Goal: Information Seeking & Learning: Learn about a topic

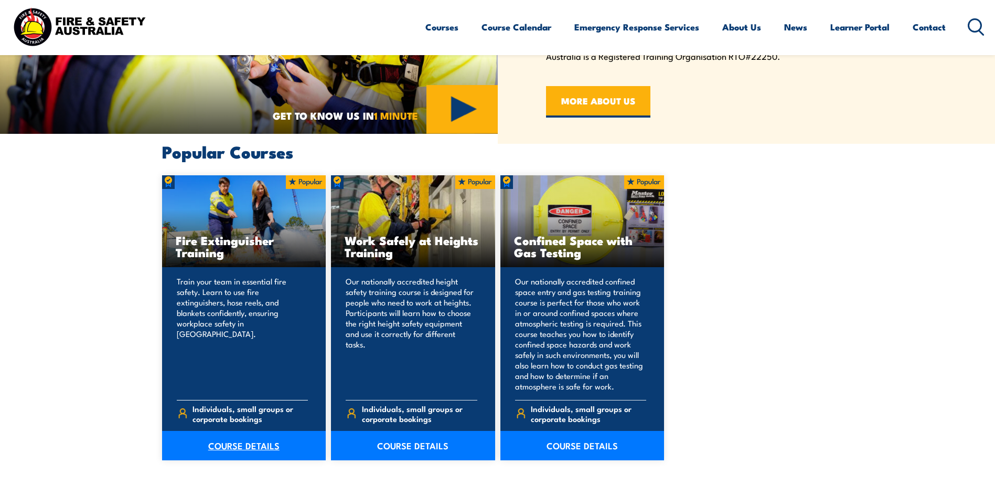
click at [241, 447] on link "COURSE DETAILS" at bounding box center [244, 444] width 164 height 29
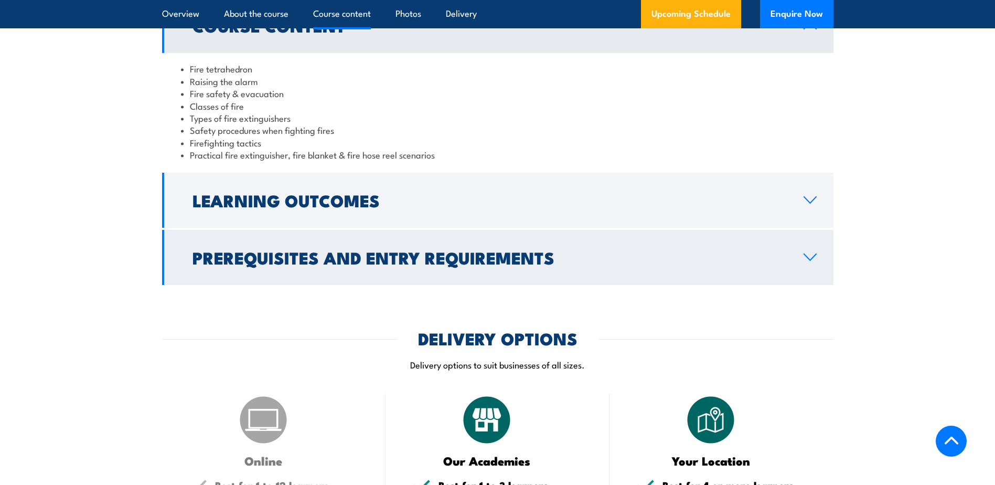
scroll to position [1101, 0]
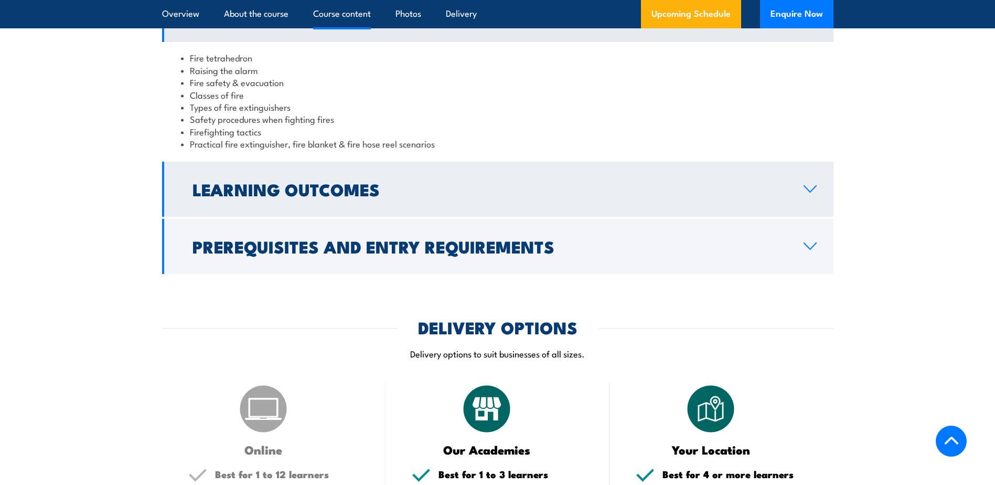
click at [479, 194] on h2 "Learning Outcomes" at bounding box center [489, 188] width 594 height 15
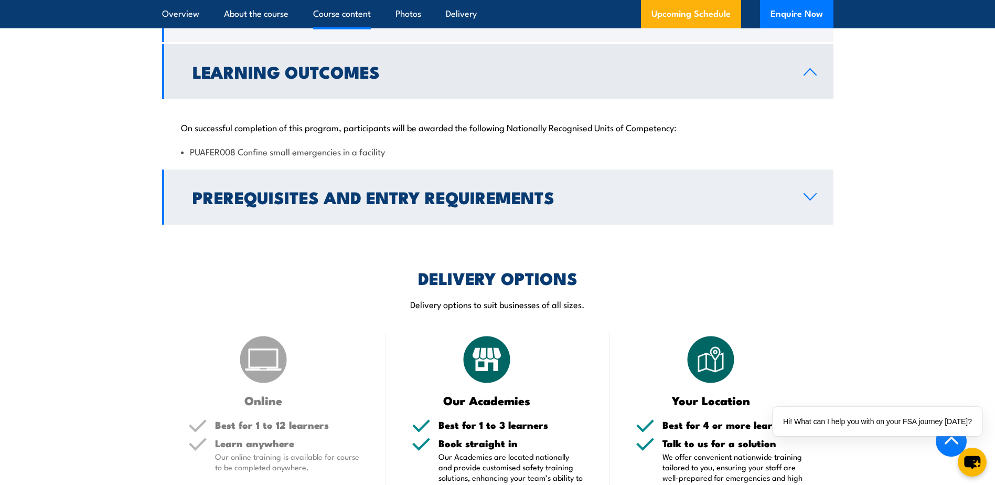
click at [595, 209] on link "Prerequisites and Entry Requirements" at bounding box center [497, 196] width 671 height 55
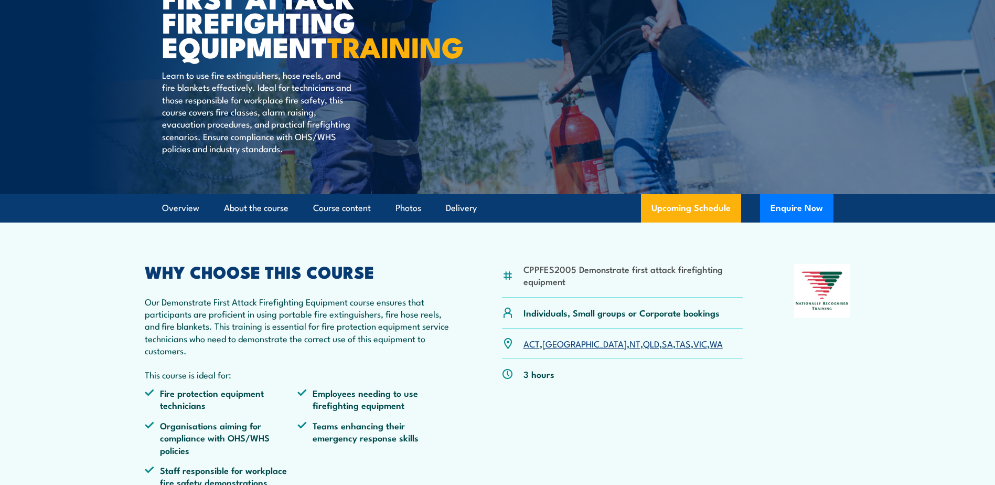
scroll to position [210, 0]
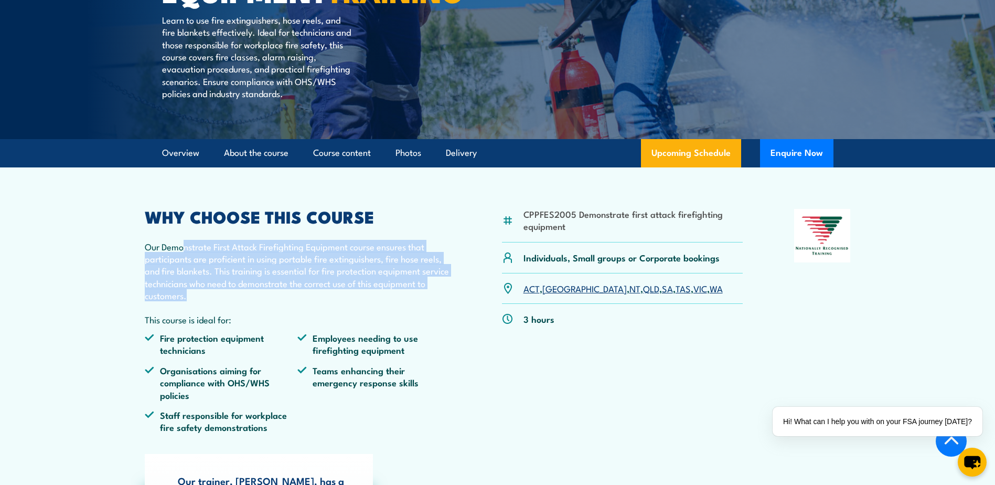
drag, startPoint x: 185, startPoint y: 269, endPoint x: 330, endPoint y: 323, distance: 154.5
click at [330, 302] on p "Our Demonstrate First Attack Firefighting Equipment course ensures that partici…" at bounding box center [298, 270] width 306 height 61
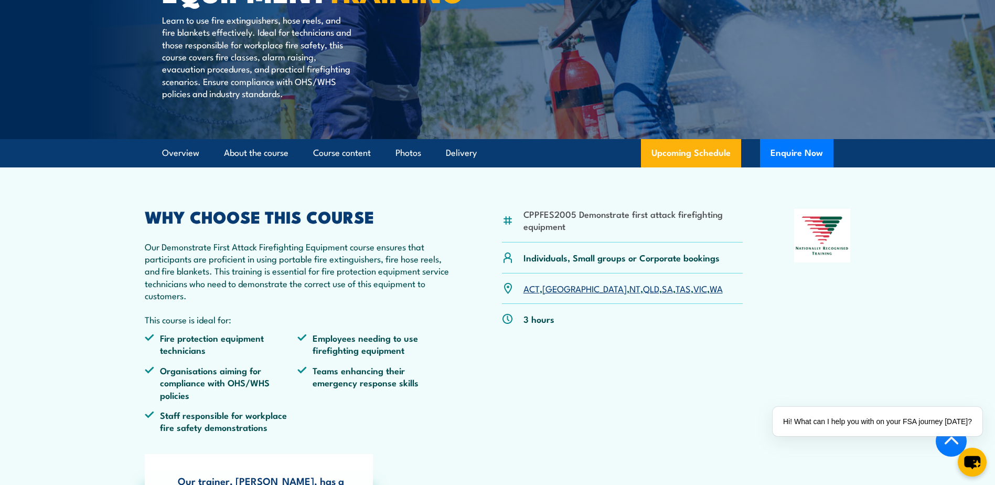
drag, startPoint x: 330, startPoint y: 323, endPoint x: 309, endPoint y: 328, distance: 21.6
click at [309, 328] on div "WHY CHOOSE THIS COURSE Our Demonstrate First Attack Firefighting Equipment cour…" at bounding box center [298, 325] width 306 height 232
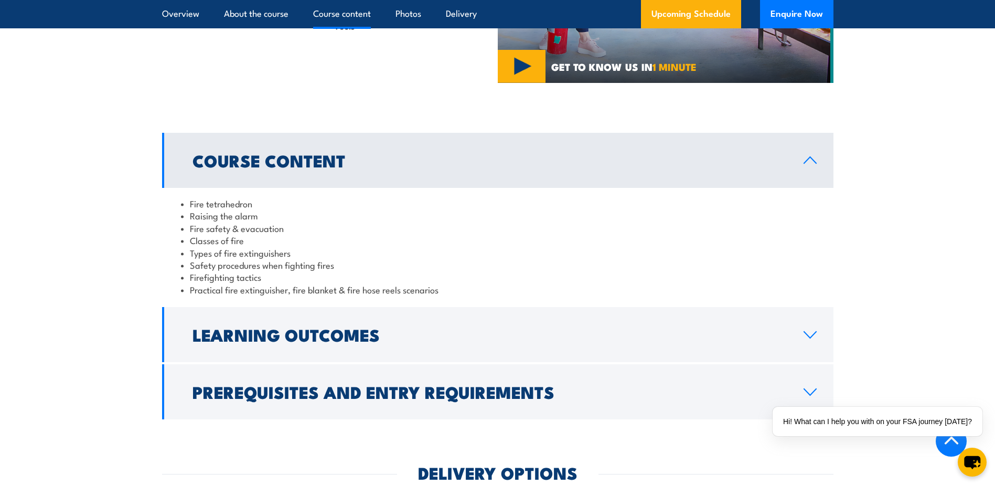
scroll to position [1049, 0]
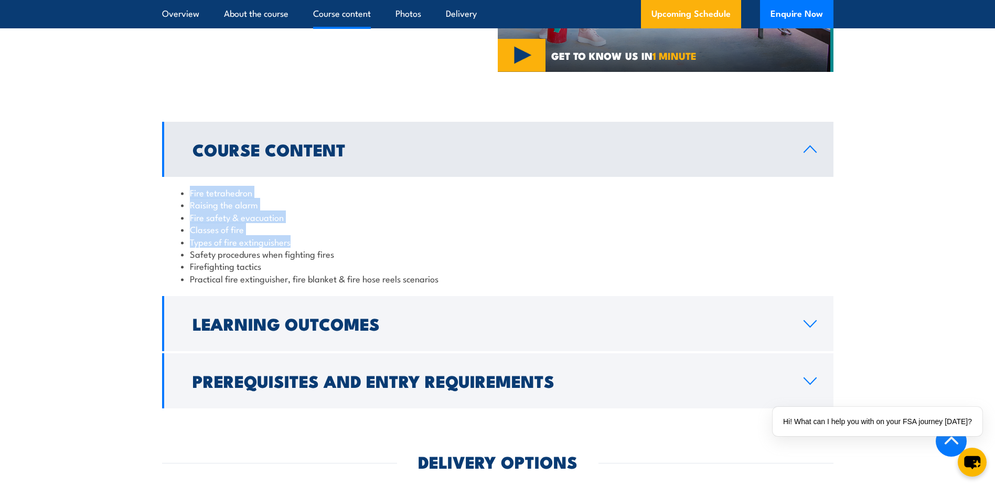
drag, startPoint x: 190, startPoint y: 189, endPoint x: 294, endPoint y: 242, distance: 116.3
click at [294, 242] on ul "Fire tetrahedron Raising the alarm Fire safety & evacuation Classes of fire Typ…" at bounding box center [497, 235] width 633 height 98
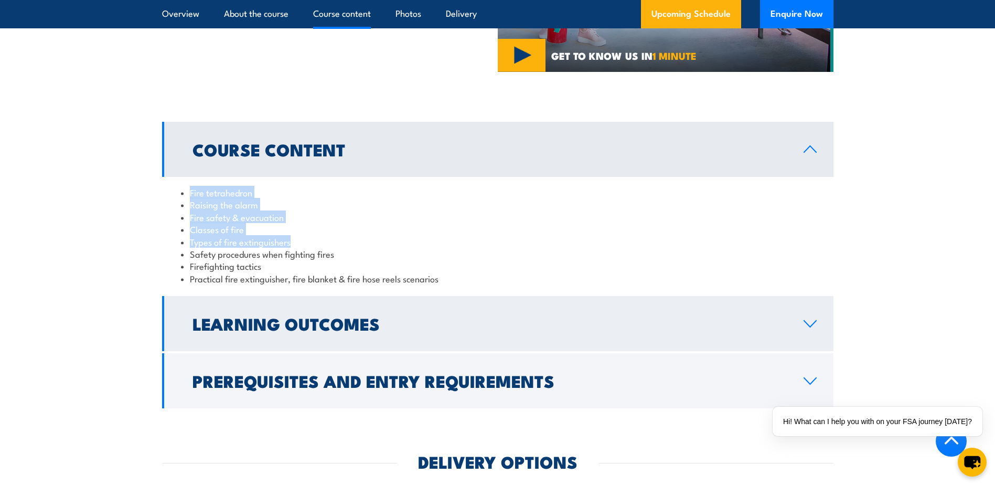
click at [527, 323] on h2 "Learning Outcomes" at bounding box center [489, 323] width 594 height 15
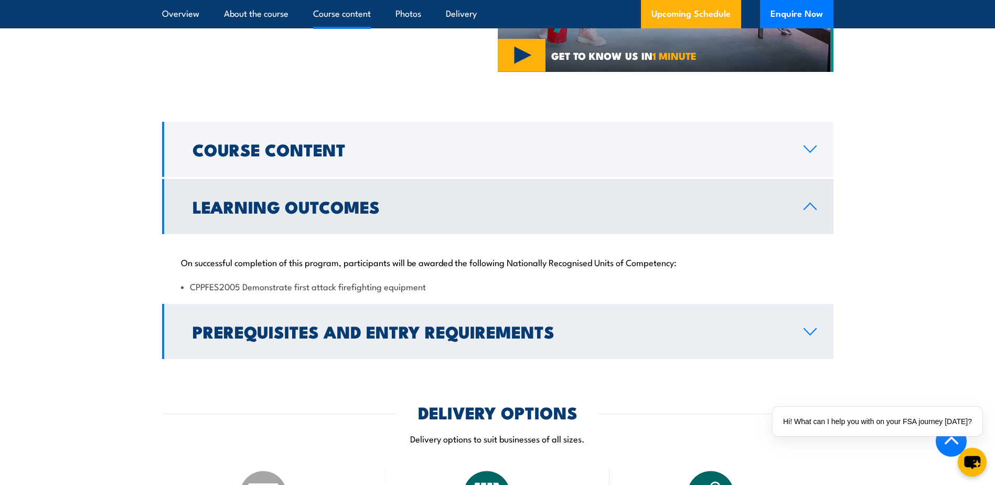
click at [597, 332] on h2 "Prerequisites and Entry Requirements" at bounding box center [489, 331] width 594 height 15
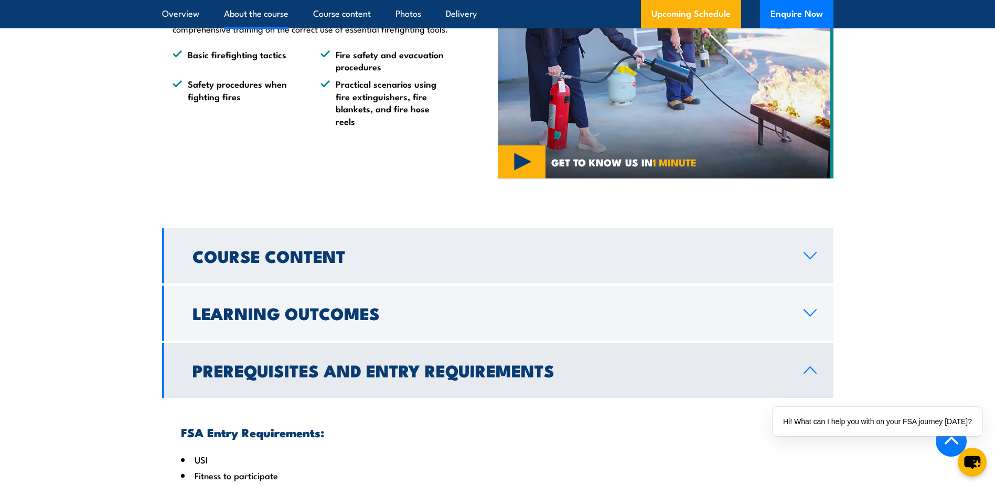
scroll to position [891, 0]
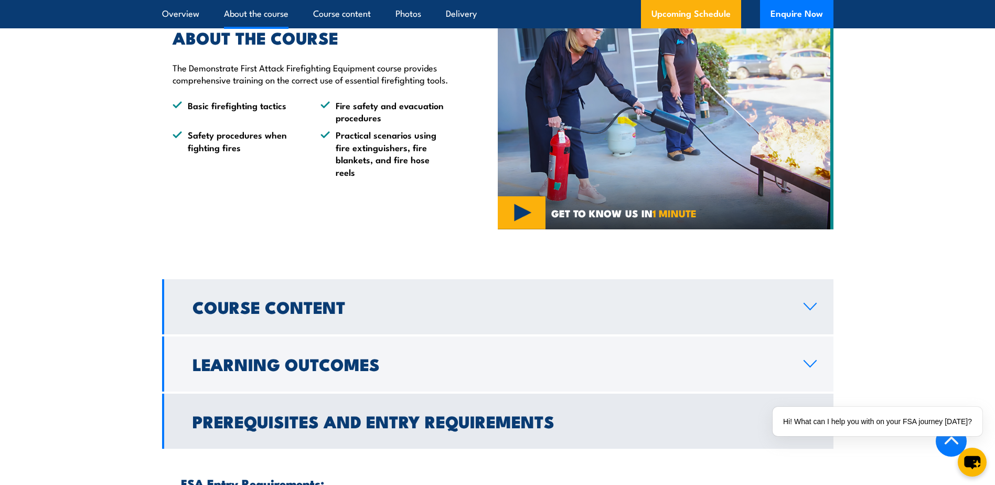
drag, startPoint x: 361, startPoint y: 304, endPoint x: 378, endPoint y: 303, distance: 17.3
click at [361, 303] on h2 "Course Content" at bounding box center [489, 306] width 594 height 15
